Goal: Information Seeking & Learning: Learn about a topic

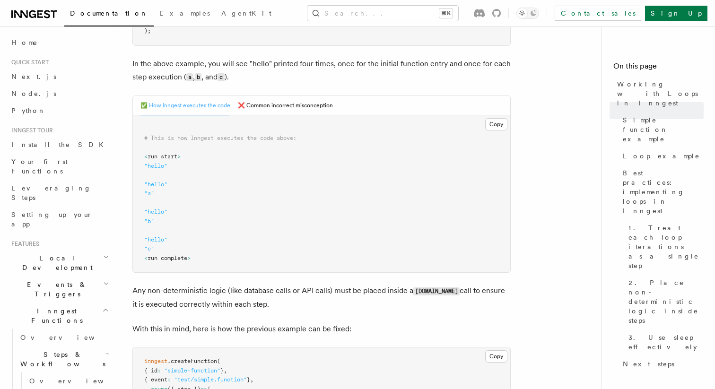
scroll to position [345, 0]
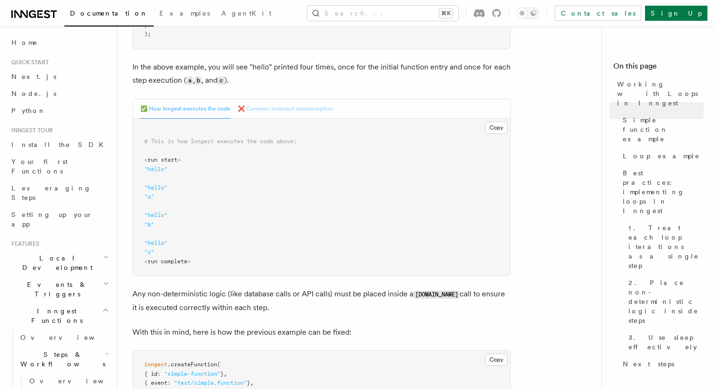
click at [274, 109] on button "❌ Common incorrect misconception" at bounding box center [285, 108] width 95 height 19
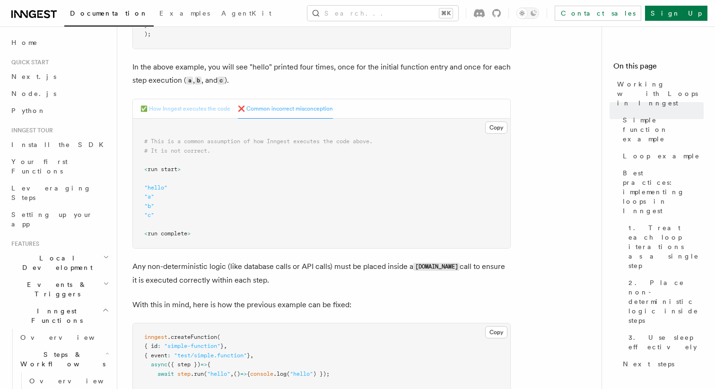
click at [197, 108] on button "✅ How Inngest executes the code" at bounding box center [185, 108] width 90 height 19
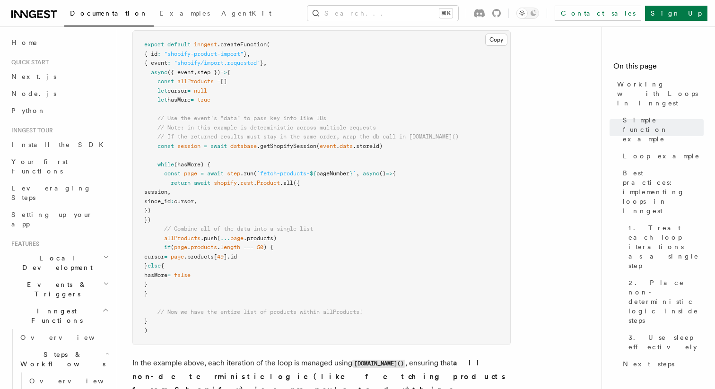
scroll to position [978, 0]
click at [342, 175] on span "pageNumber" at bounding box center [332, 173] width 33 height 7
copy span "pageNumber"
click at [408, 257] on pre "export default inngest .createFunction ( { id : "shopify-product-import" } , { …" at bounding box center [321, 187] width 377 height 314
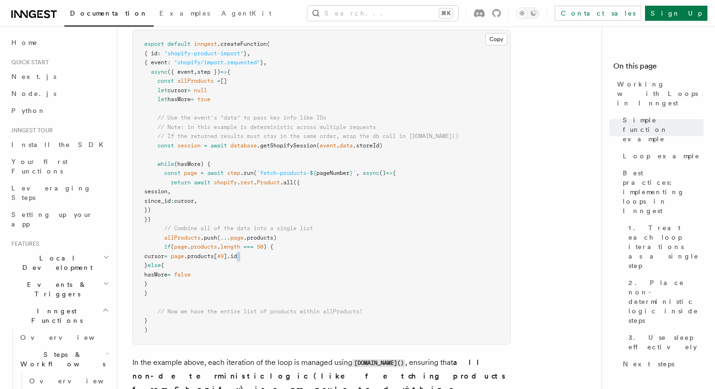
click at [408, 257] on pre "export default inngest .createFunction ( { id : "shopify-product-import" } , { …" at bounding box center [321, 187] width 377 height 314
click at [509, 224] on pre "export default inngest .createFunction ( { id : "shopify-product-import" } , { …" at bounding box center [321, 187] width 377 height 314
click at [165, 295] on pre "export default inngest .createFunction ( { id : "shopify-product-import" } , { …" at bounding box center [321, 187] width 377 height 314
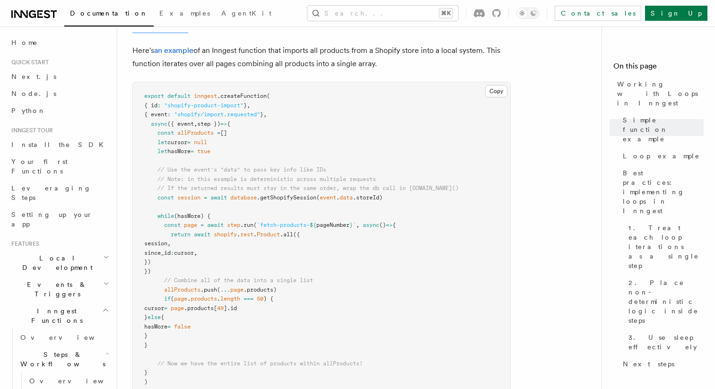
scroll to position [914, 0]
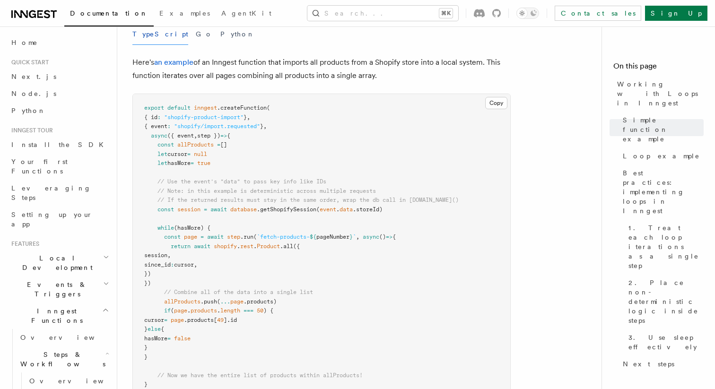
click at [173, 283] on pre "export default inngest .createFunction ( { id : "shopify-product-import" } , { …" at bounding box center [321, 251] width 377 height 314
click at [414, 237] on pre "export default inngest .createFunction ( { id : "shopify-product-import" } , { …" at bounding box center [321, 251] width 377 height 314
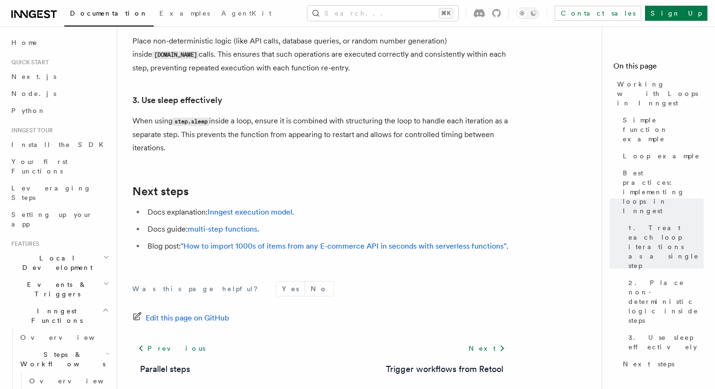
scroll to position [1690, 0]
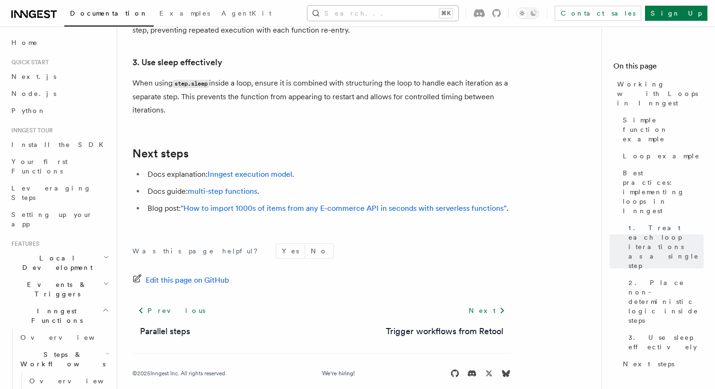
click at [404, 14] on button "Search... ⌘K" at bounding box center [382, 13] width 151 height 15
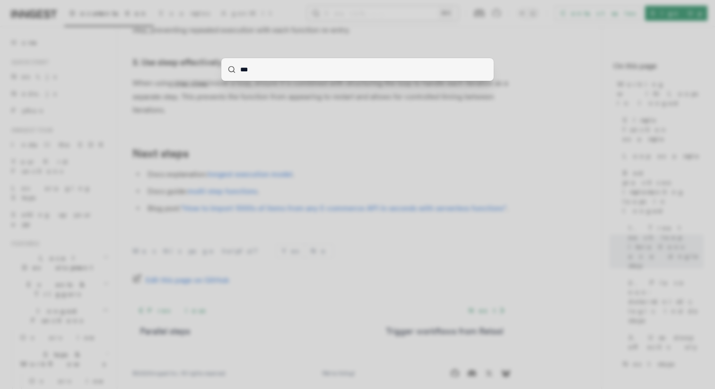
type input "****"
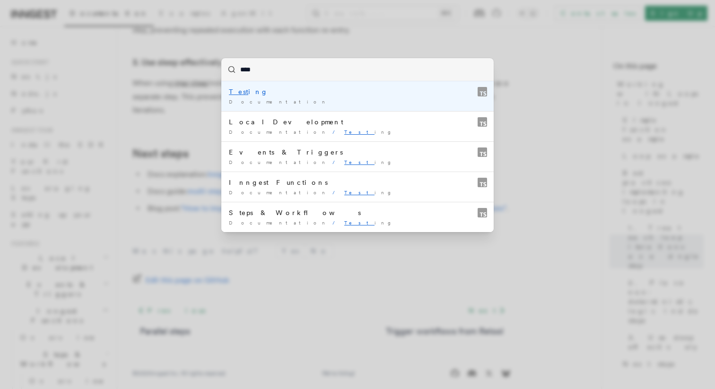
click at [274, 100] on div "Documentation /" at bounding box center [357, 101] width 257 height 7
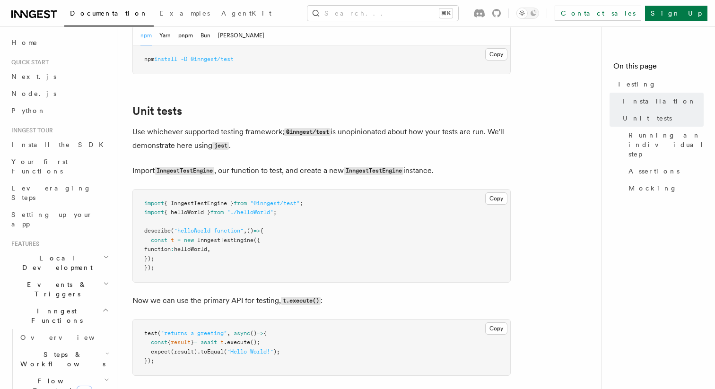
scroll to position [282, 0]
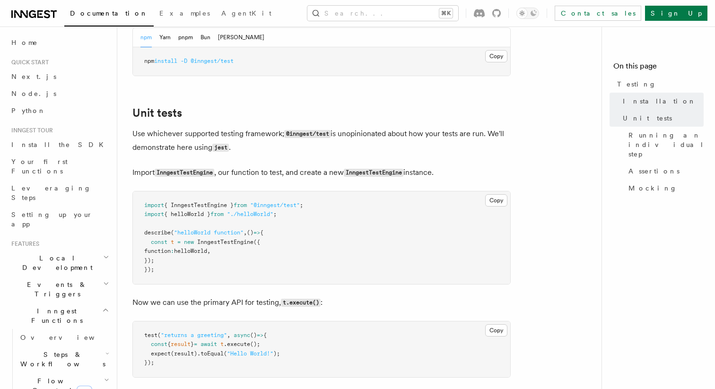
click at [217, 208] on span "{ InngestTestEngine }" at bounding box center [198, 205] width 69 height 7
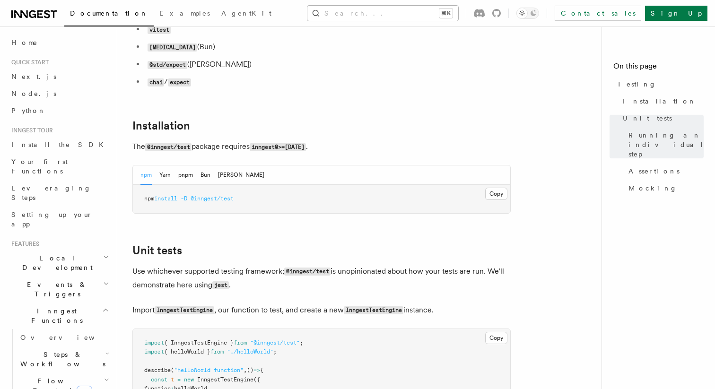
scroll to position [43, 0]
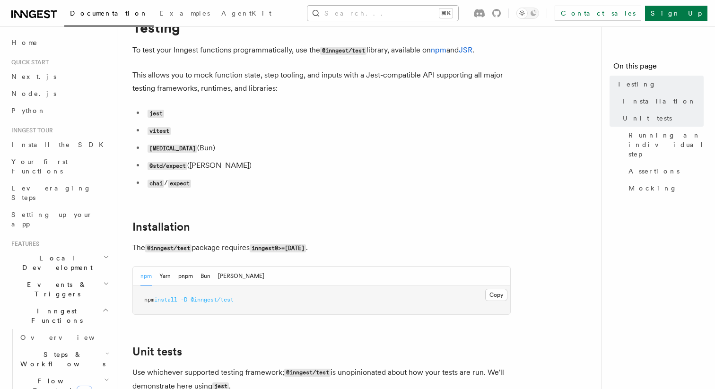
click at [402, 10] on button "Search... ⌘K" at bounding box center [382, 13] width 151 height 15
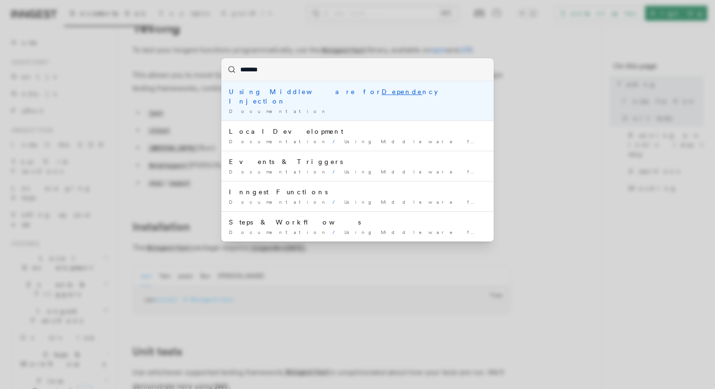
type input "********"
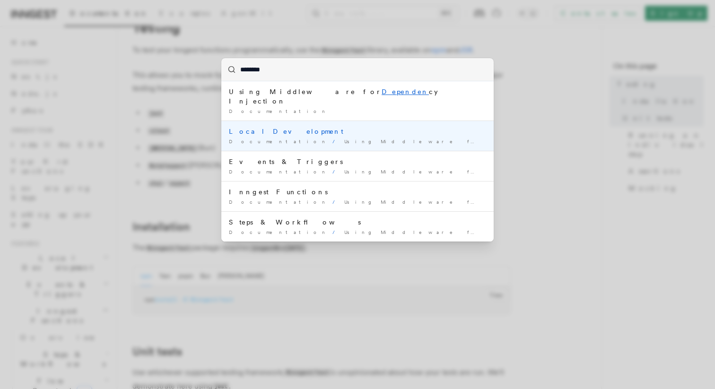
click at [358, 139] on span "Using Middleware for Dependen cy Injection" at bounding box center [493, 142] width 298 height 6
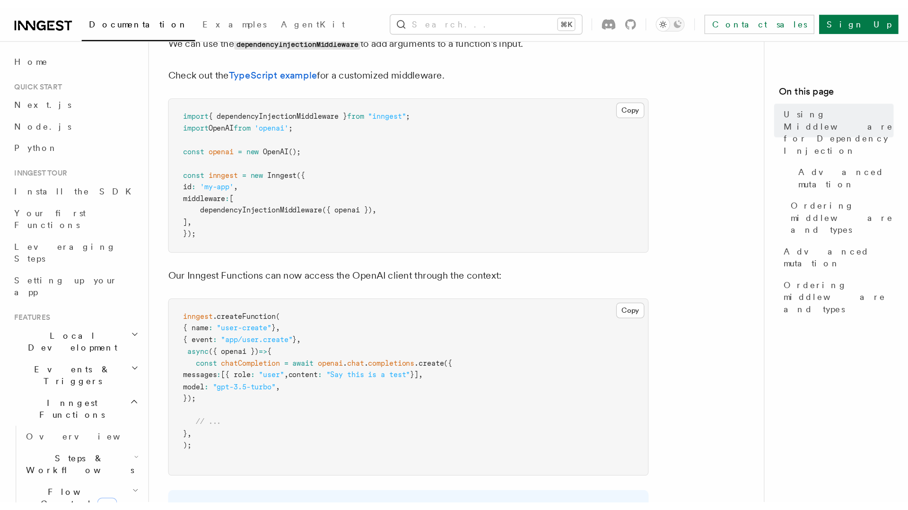
scroll to position [192, 0]
